Goal: Manage account settings

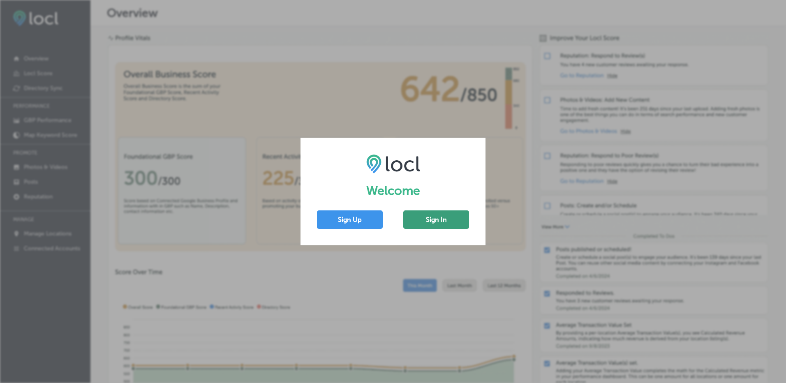
click at [429, 217] on button "Sign In" at bounding box center [436, 219] width 66 height 18
click at [431, 224] on button "Sign In" at bounding box center [436, 219] width 66 height 18
drag, startPoint x: 415, startPoint y: 83, endPoint x: 431, endPoint y: 142, distance: 60.8
click at [415, 83] on div "Welcome Sign Up Sign In" at bounding box center [393, 191] width 786 height 383
click at [438, 213] on button "Sign In" at bounding box center [436, 219] width 66 height 18
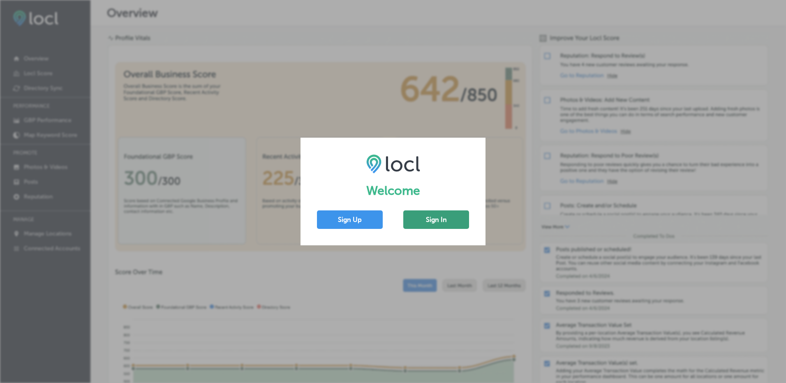
click at [435, 220] on button "Sign In" at bounding box center [436, 219] width 66 height 18
click at [470, 214] on div "Welcome Sign Up Sign In" at bounding box center [392, 191] width 185 height 107
drag, startPoint x: 448, startPoint y: 219, endPoint x: 501, endPoint y: 184, distance: 62.9
click at [448, 219] on button "Sign In" at bounding box center [436, 219] width 66 height 18
drag, startPoint x: 380, startPoint y: 101, endPoint x: 415, endPoint y: 130, distance: 45.6
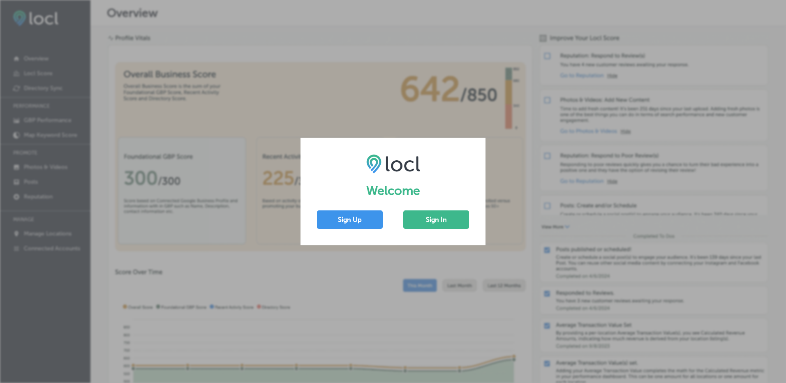
click at [380, 101] on div "Welcome Sign Up Sign In" at bounding box center [393, 191] width 786 height 383
drag, startPoint x: 420, startPoint y: 215, endPoint x: 459, endPoint y: 200, distance: 42.3
click at [420, 215] on button "Sign In" at bounding box center [436, 219] width 66 height 18
click at [436, 212] on button "Sign In" at bounding box center [436, 219] width 66 height 18
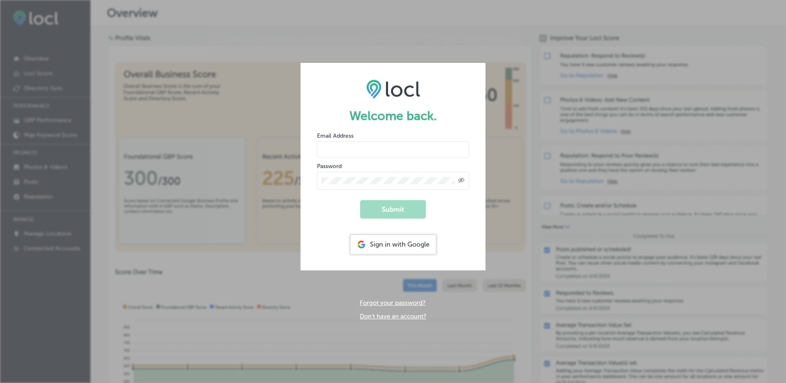
click at [380, 142] on input "email" at bounding box center [393, 149] width 152 height 16
type input "[EMAIL_ADDRESS][DOMAIN_NAME]"
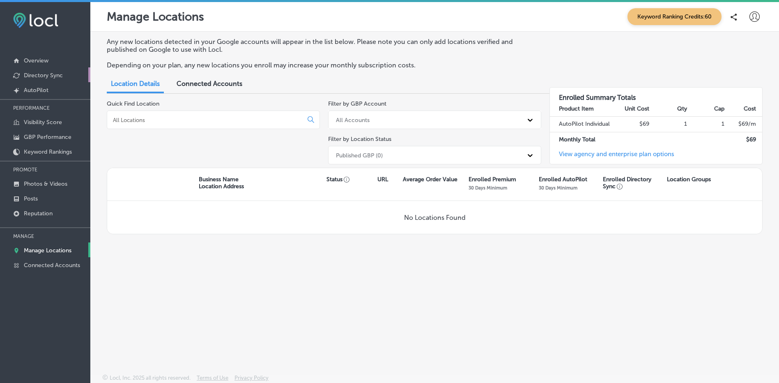
click at [48, 76] on p "Directory Sync" at bounding box center [43, 75] width 39 height 7
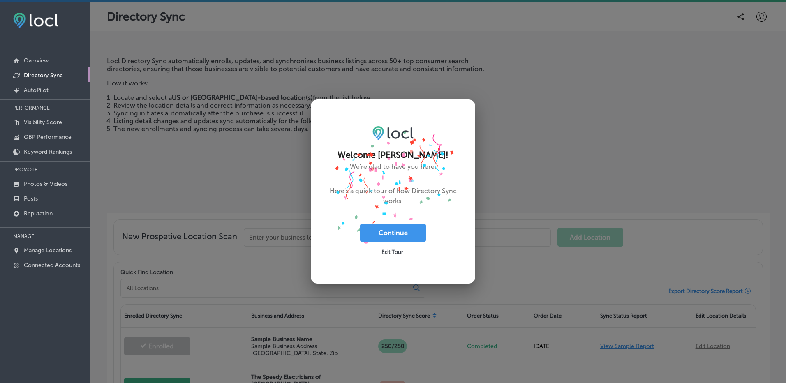
click at [383, 250] on span "Exit Tour" at bounding box center [392, 252] width 22 height 6
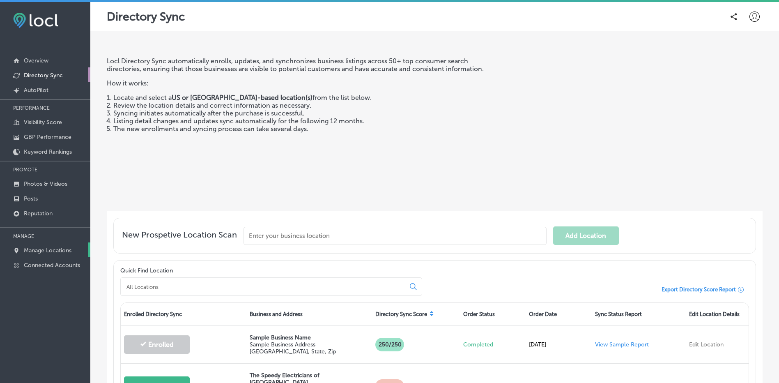
click at [34, 251] on p "Manage Locations" at bounding box center [48, 250] width 48 height 7
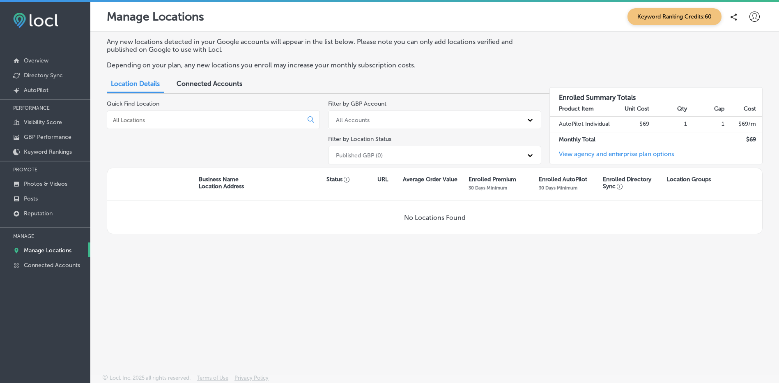
click at [195, 83] on span "Connected Accounts" at bounding box center [210, 84] width 66 height 8
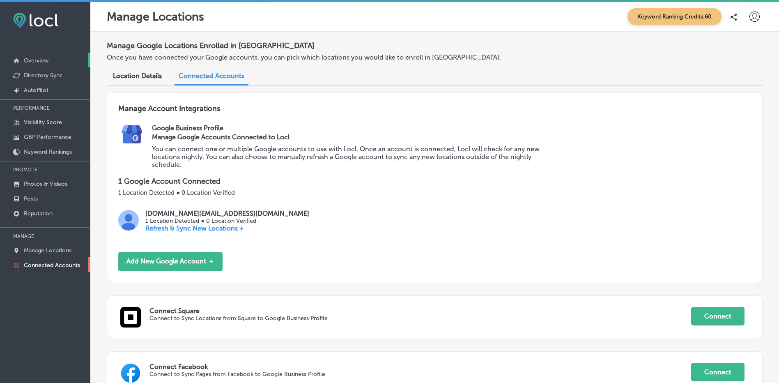
click at [48, 58] on p "Overview" at bounding box center [36, 60] width 25 height 7
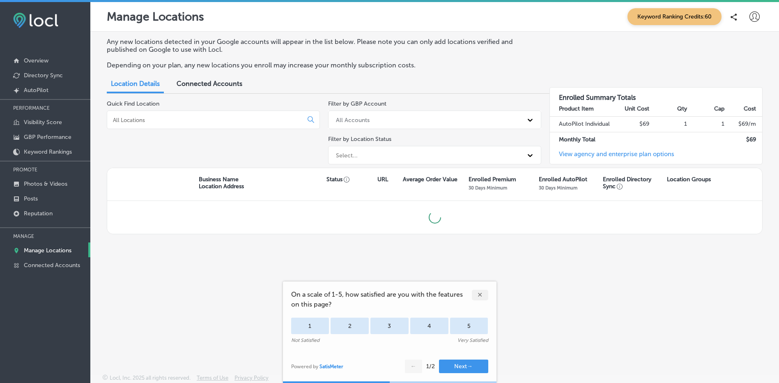
click at [600, 152] on link "View agency and enterprise plan options" at bounding box center [612, 157] width 125 height 14
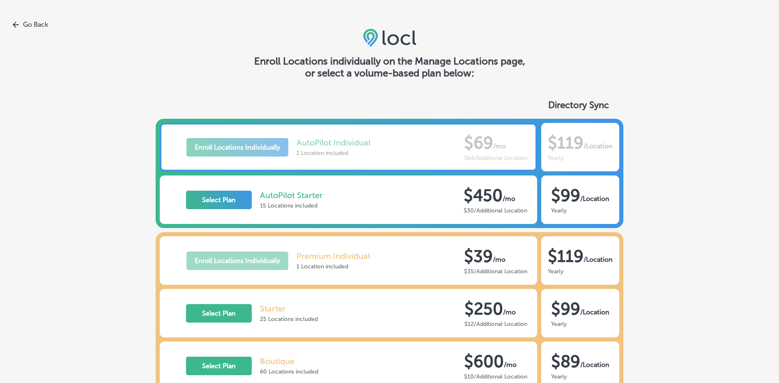
click at [32, 26] on link "Go Back" at bounding box center [389, 25] width 779 height 8
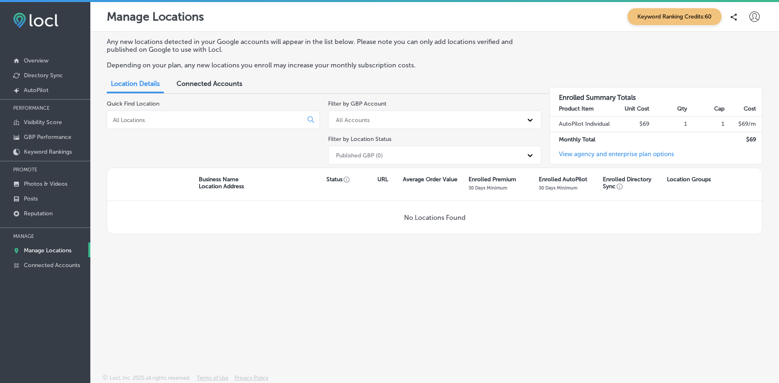
click at [224, 83] on span "Connected Accounts" at bounding box center [210, 84] width 66 height 8
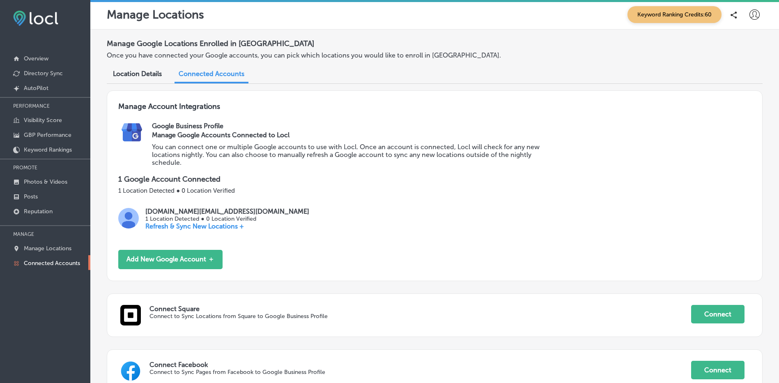
click at [128, 72] on span "Location Details" at bounding box center [137, 74] width 49 height 8
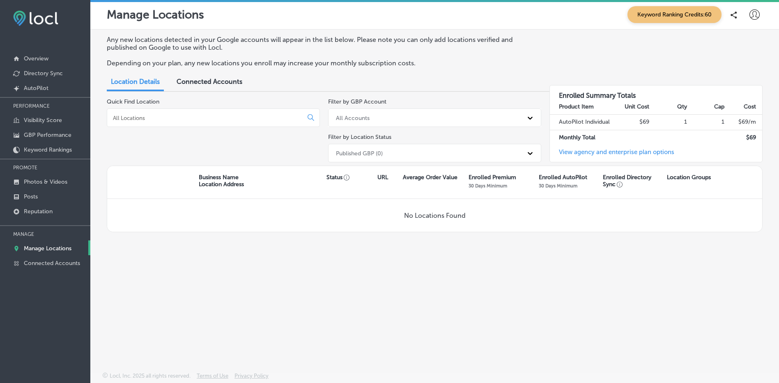
click at [755, 11] on icon at bounding box center [755, 14] width 10 height 10
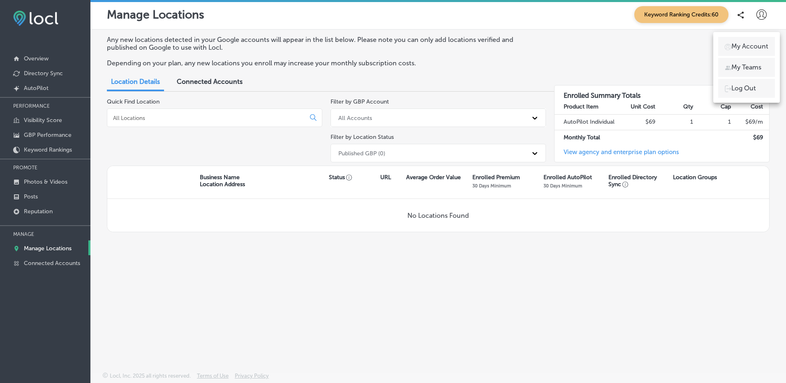
click at [745, 47] on p "My Account" at bounding box center [749, 47] width 37 height 10
select select "TH"
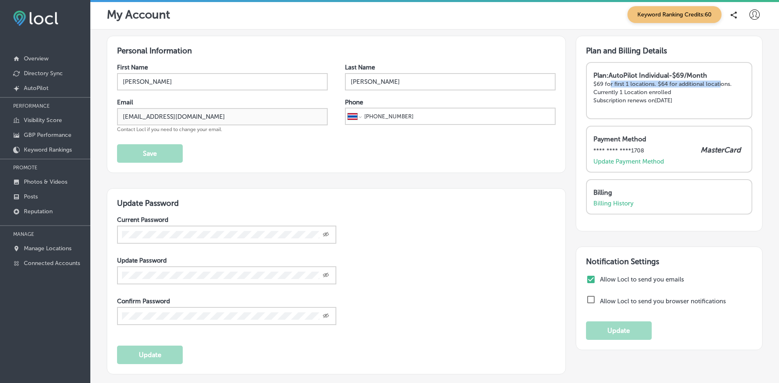
drag, startPoint x: 627, startPoint y: 83, endPoint x: 719, endPoint y: 86, distance: 92.1
click at [719, 86] on p "$69 for first 1 locations. $64 for additional locations." at bounding box center [670, 84] width 152 height 7
drag, startPoint x: 719, startPoint y: 87, endPoint x: 691, endPoint y: 94, distance: 28.4
click at [711, 93] on p "Currently 1 Location enrolled" at bounding box center [670, 92] width 152 height 7
click at [634, 159] on p "Update Payment Method" at bounding box center [629, 161] width 71 height 7
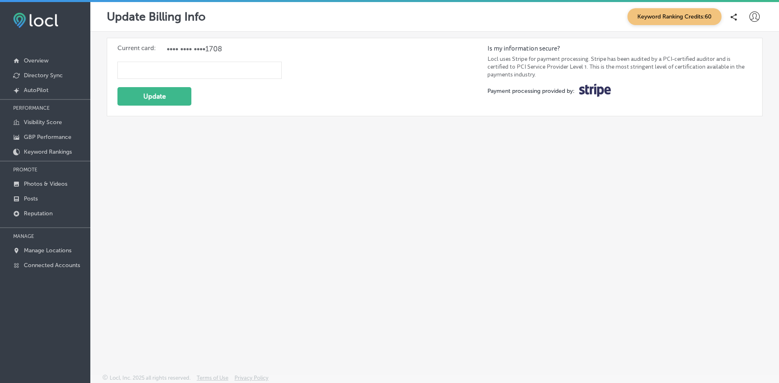
select select "TH"
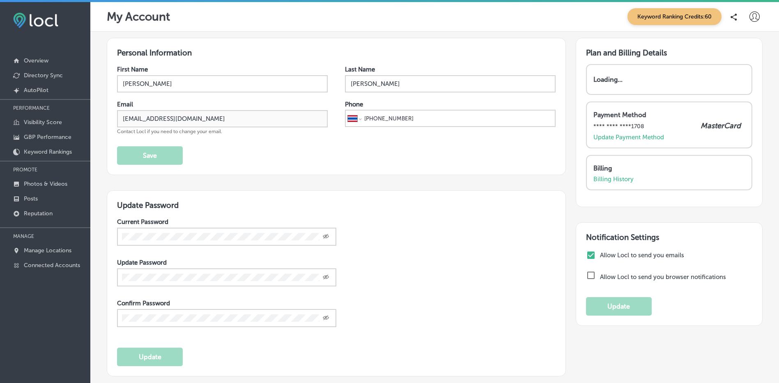
scroll to position [2, 0]
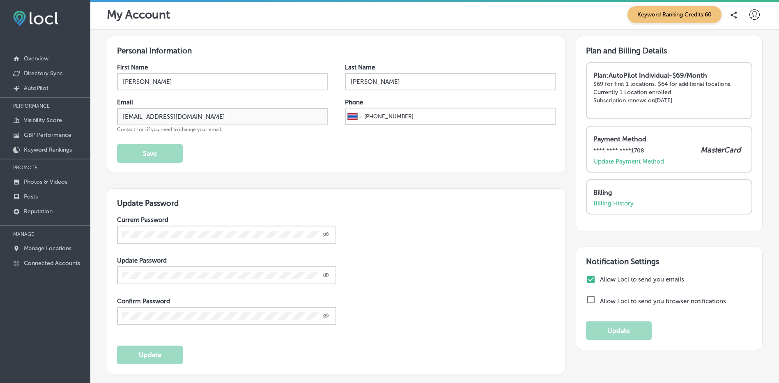
click at [610, 200] on p "Billing History" at bounding box center [614, 203] width 40 height 7
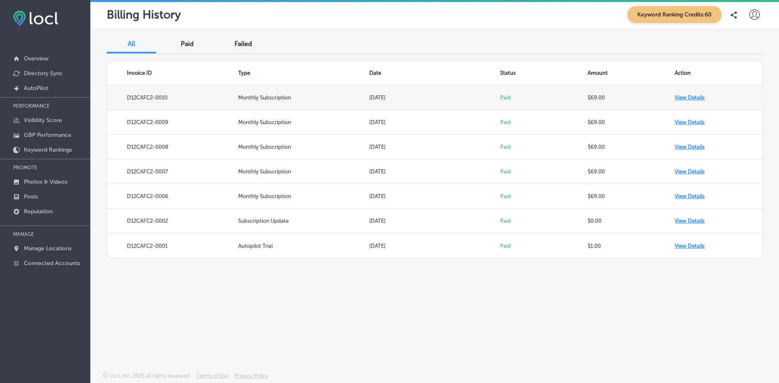
click at [683, 97] on td "View Details" at bounding box center [719, 97] width 88 height 25
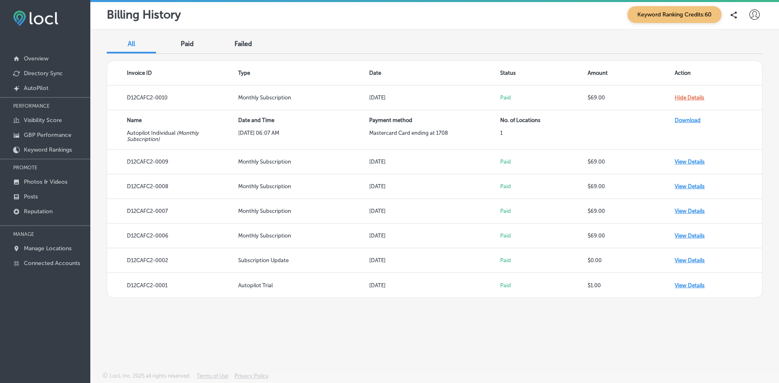
select select "TH"
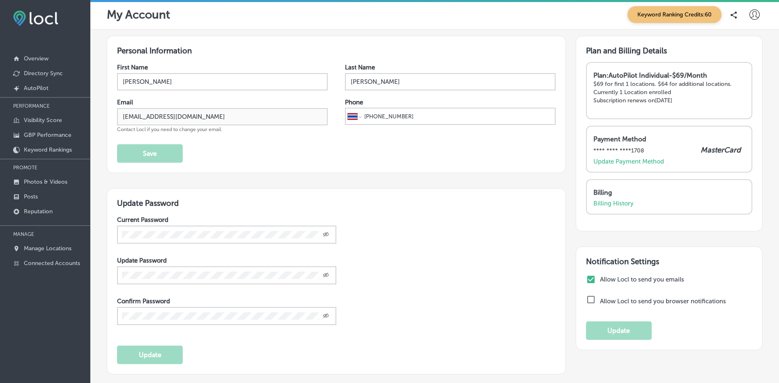
click at [750, 16] on icon at bounding box center [755, 14] width 10 height 10
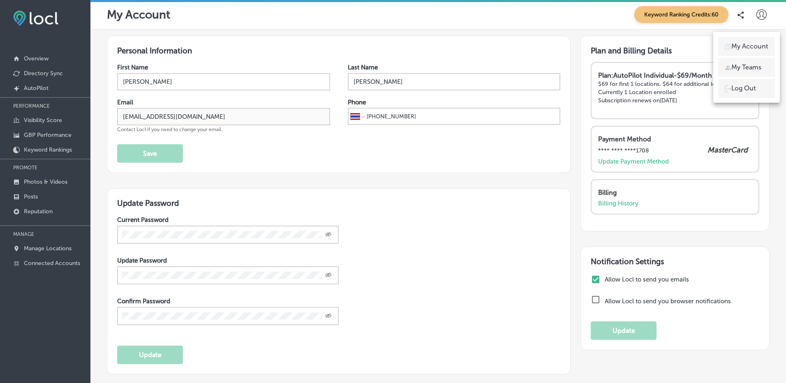
click at [741, 64] on p "My Teams" at bounding box center [746, 67] width 30 height 10
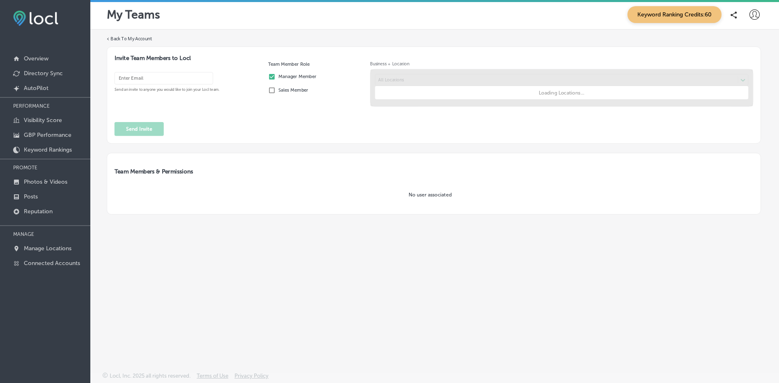
click at [751, 15] on icon at bounding box center [755, 14] width 10 height 10
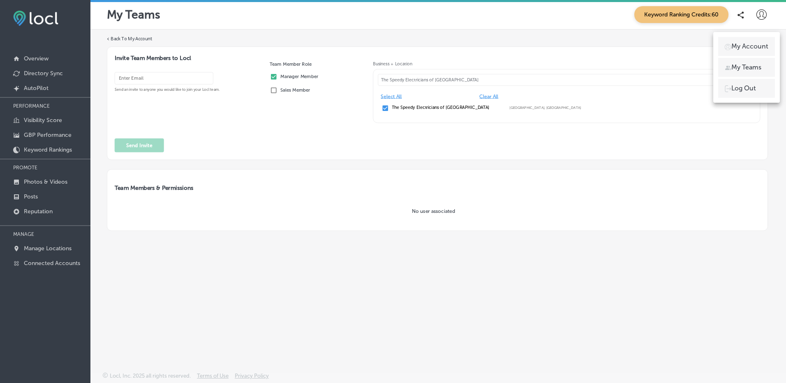
click at [740, 90] on p "Log Out" at bounding box center [743, 88] width 25 height 10
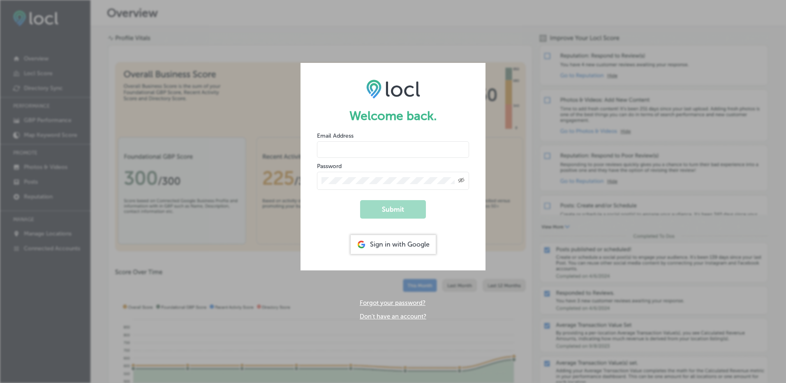
drag, startPoint x: 384, startPoint y: 154, endPoint x: 387, endPoint y: 158, distance: 4.8
click at [385, 154] on input "email" at bounding box center [393, 149] width 152 height 16
click at [211, 37] on div "Welcome back. Email Address Password Created with Sketch. Submit Sign in with G…" at bounding box center [393, 191] width 786 height 383
